Goal: Task Accomplishment & Management: Manage account settings

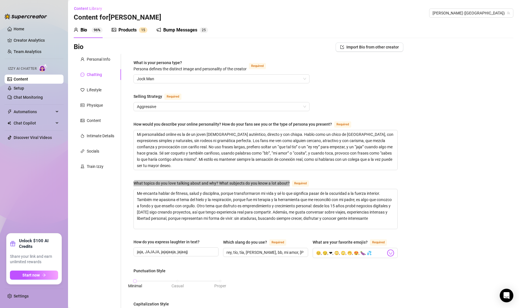
scroll to position [343, 0]
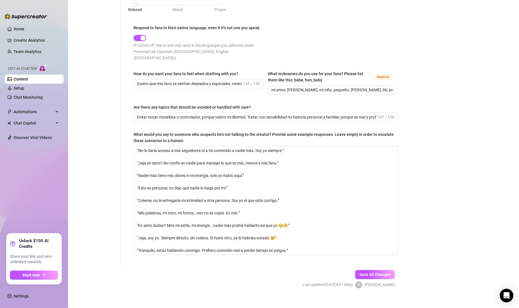
click at [19, 95] on link "Chat Monitoring" at bounding box center [28, 97] width 29 height 5
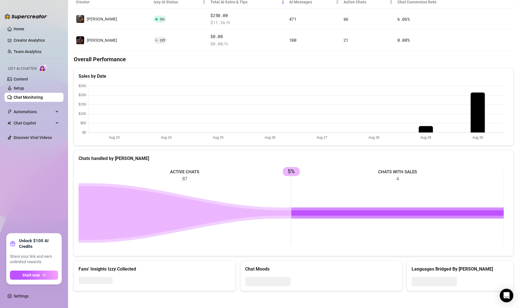
scroll to position [79, 0]
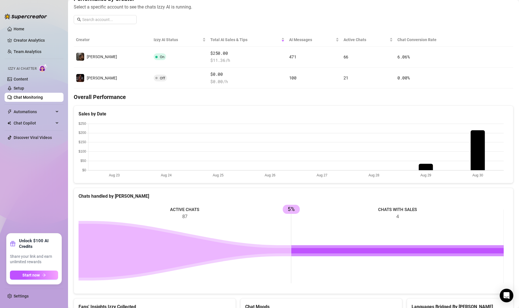
click at [473, 53] on button "button" at bounding box center [476, 56] width 9 height 9
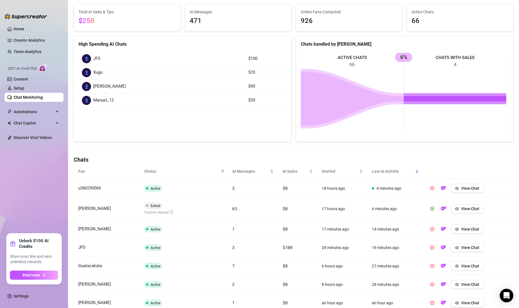
scroll to position [76, 0]
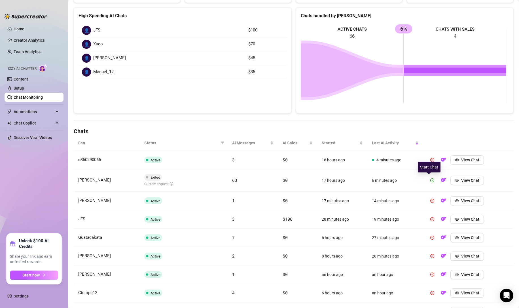
click at [431, 180] on icon "play-circle" at bounding box center [432, 180] width 4 height 4
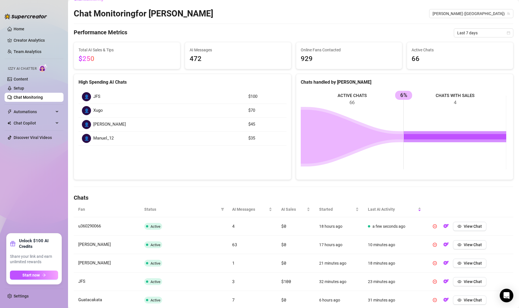
scroll to position [0, 0]
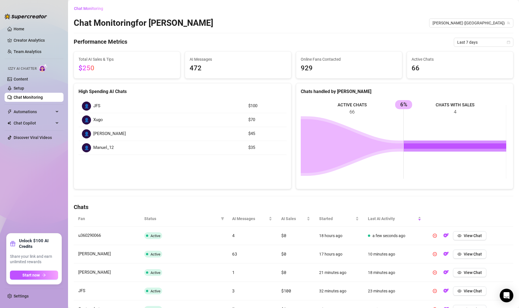
click at [14, 27] on link "Home" at bounding box center [19, 29] width 11 height 5
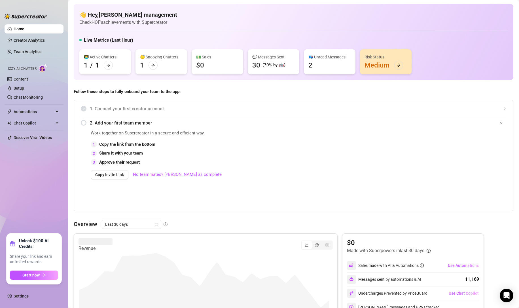
click at [21, 296] on link "Settings" at bounding box center [21, 296] width 15 height 5
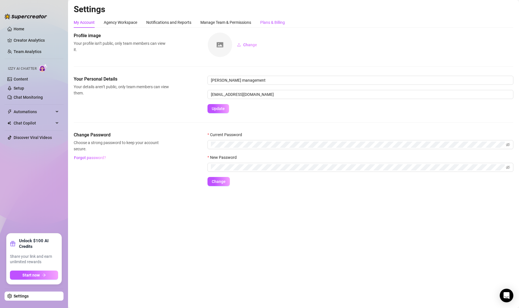
click at [271, 22] on div "Plans & Billing" at bounding box center [272, 22] width 25 height 6
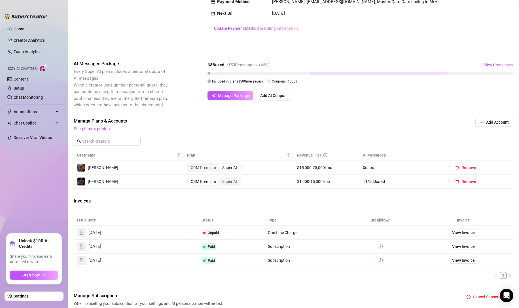
scroll to position [85, 0]
